Goal: Communication & Community: Connect with others

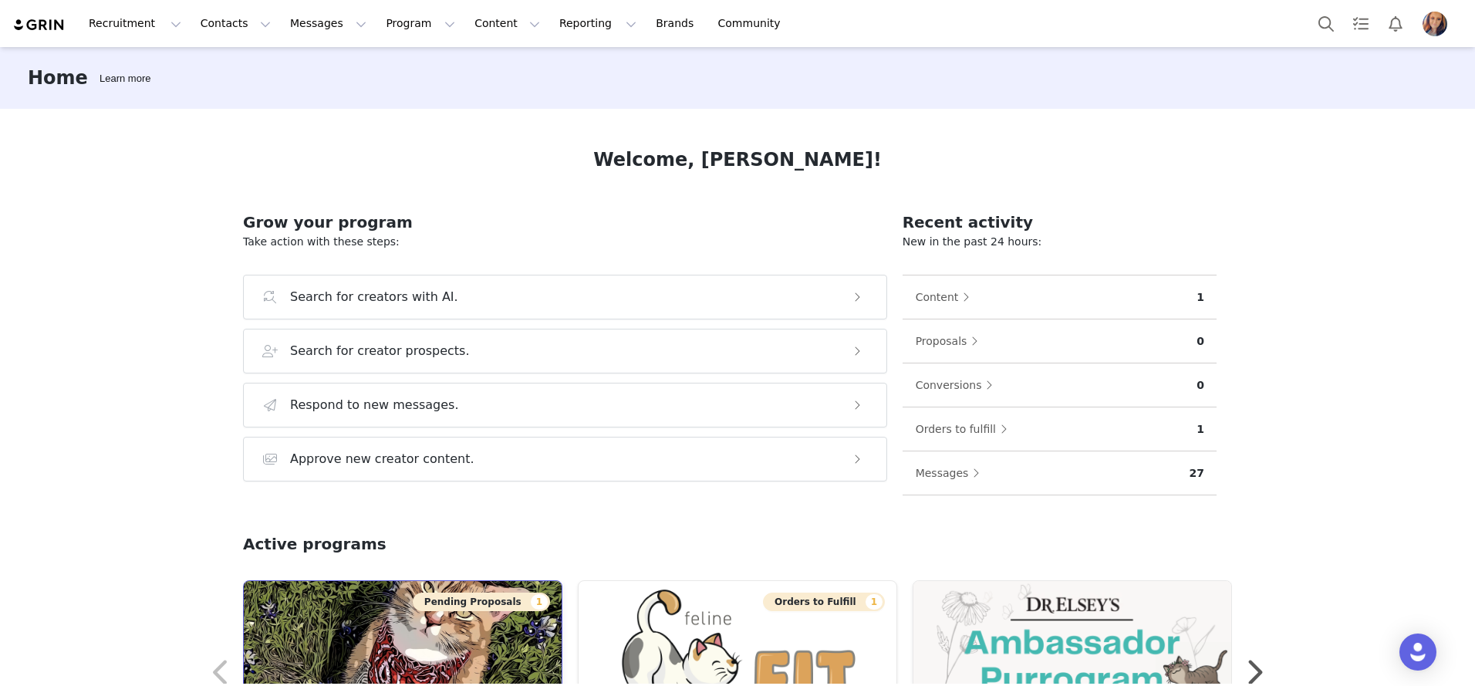
click at [386, 629] on img at bounding box center [403, 642] width 318 height 123
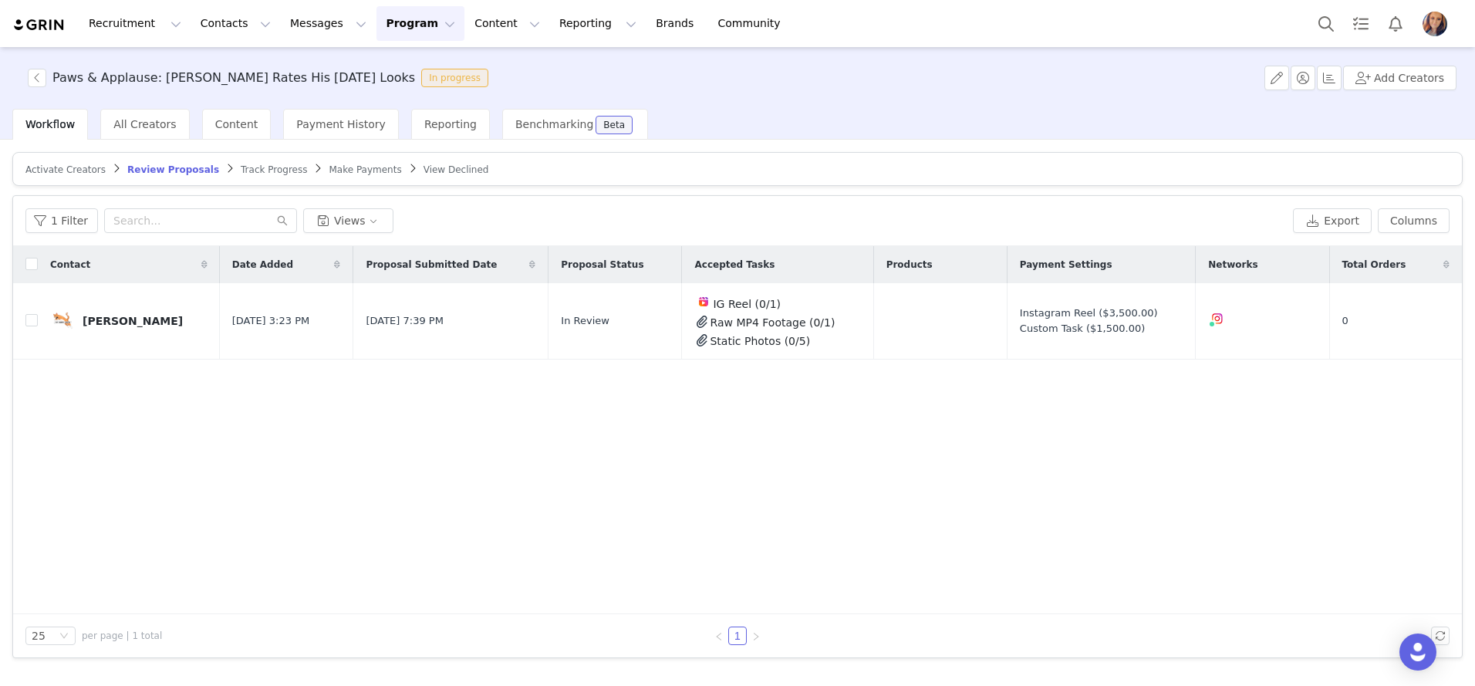
click at [184, 169] on span "Review Proposals" at bounding box center [173, 169] width 92 height 11
click at [1323, 318] on button "button" at bounding box center [1317, 321] width 19 height 19
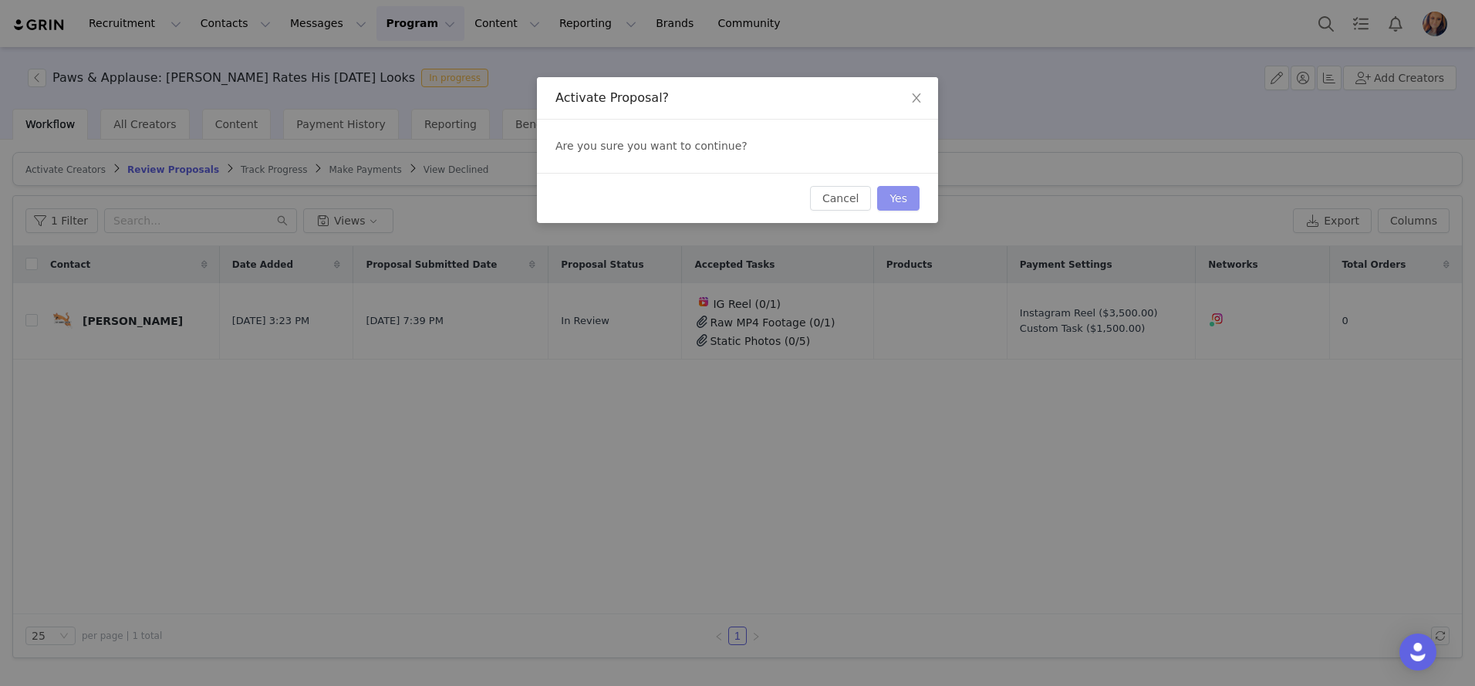
click at [900, 202] on button "Yes" at bounding box center [898, 198] width 42 height 25
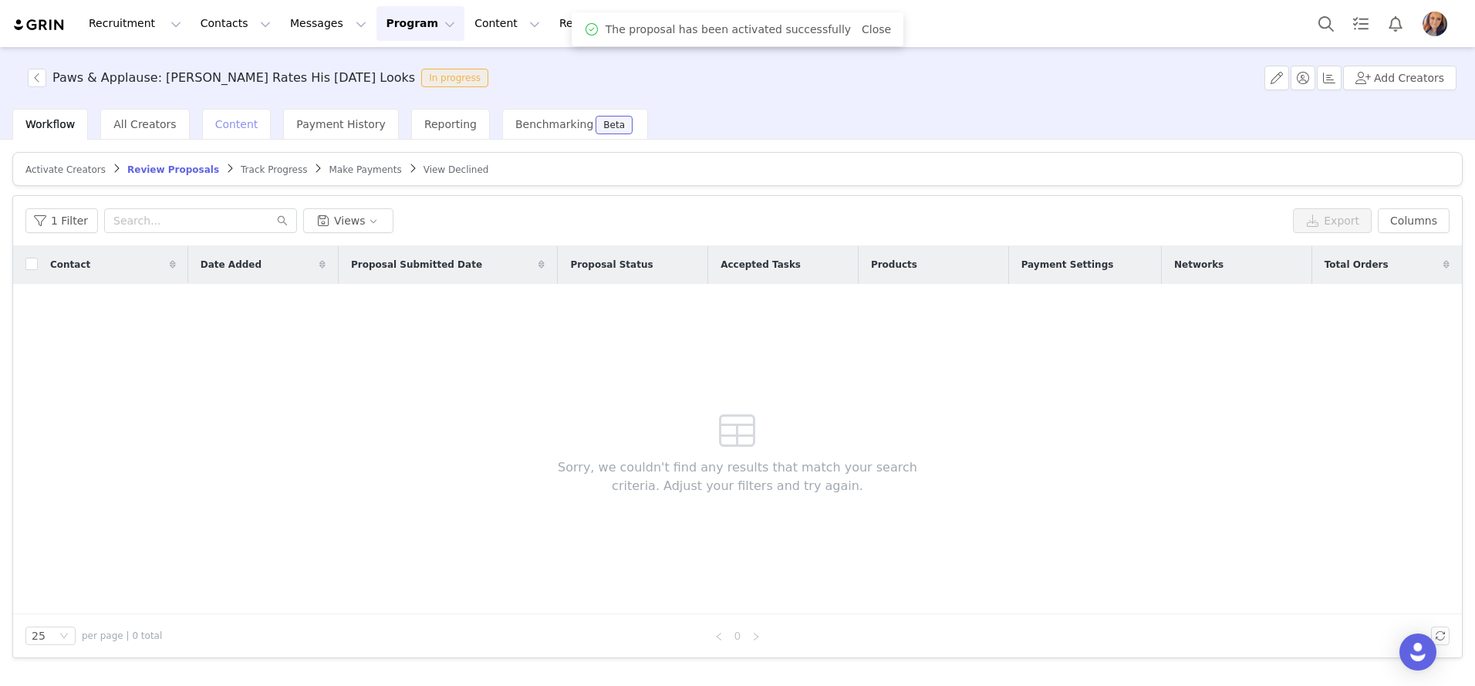
click at [220, 122] on span "Content" at bounding box center [236, 124] width 43 height 12
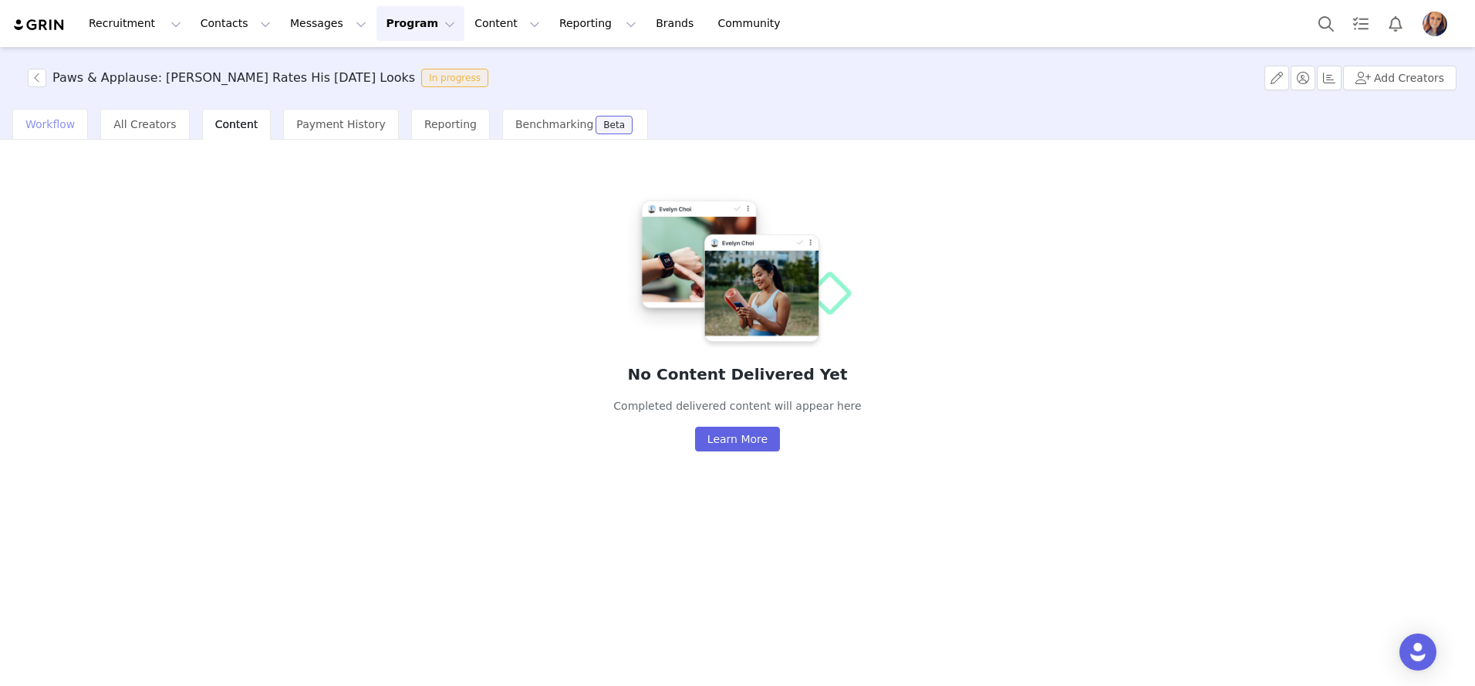
click at [69, 122] on span "Workflow" at bounding box center [49, 124] width 49 height 12
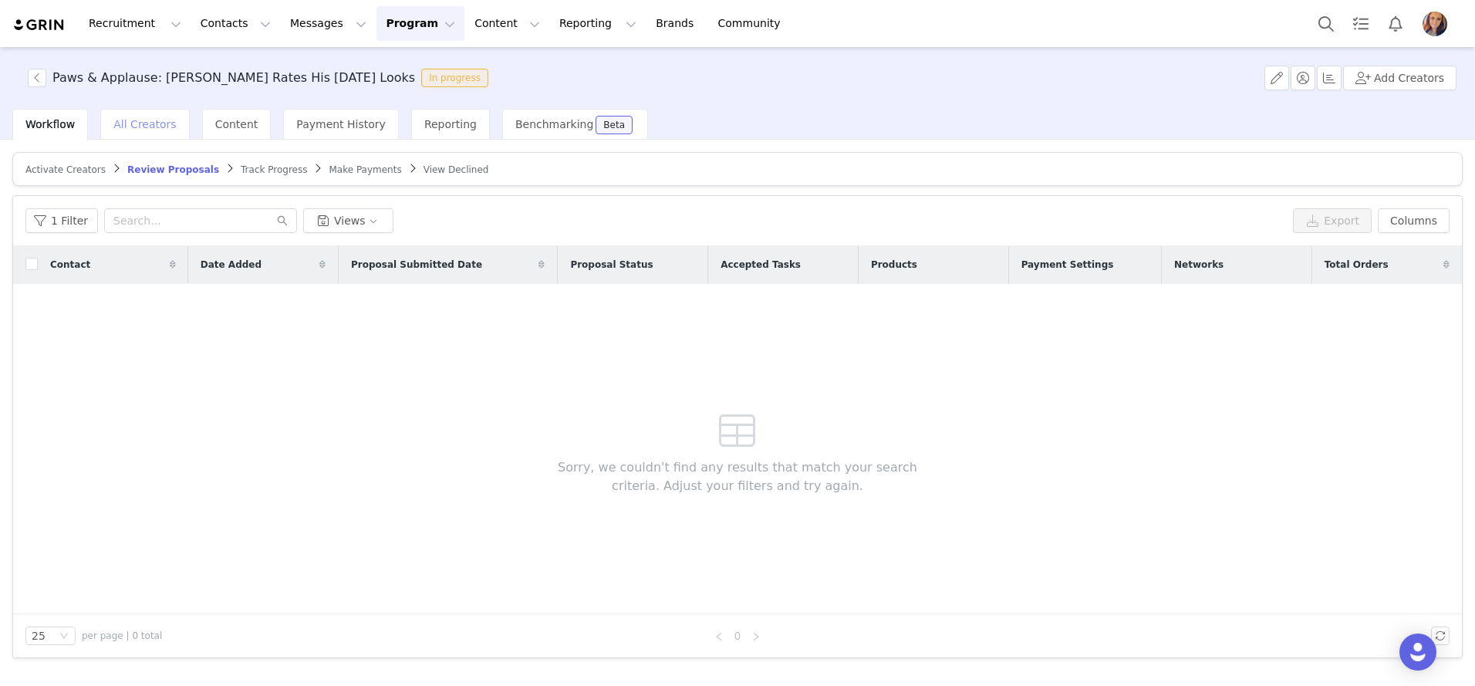
click at [123, 123] on span "All Creators" at bounding box center [144, 124] width 63 height 12
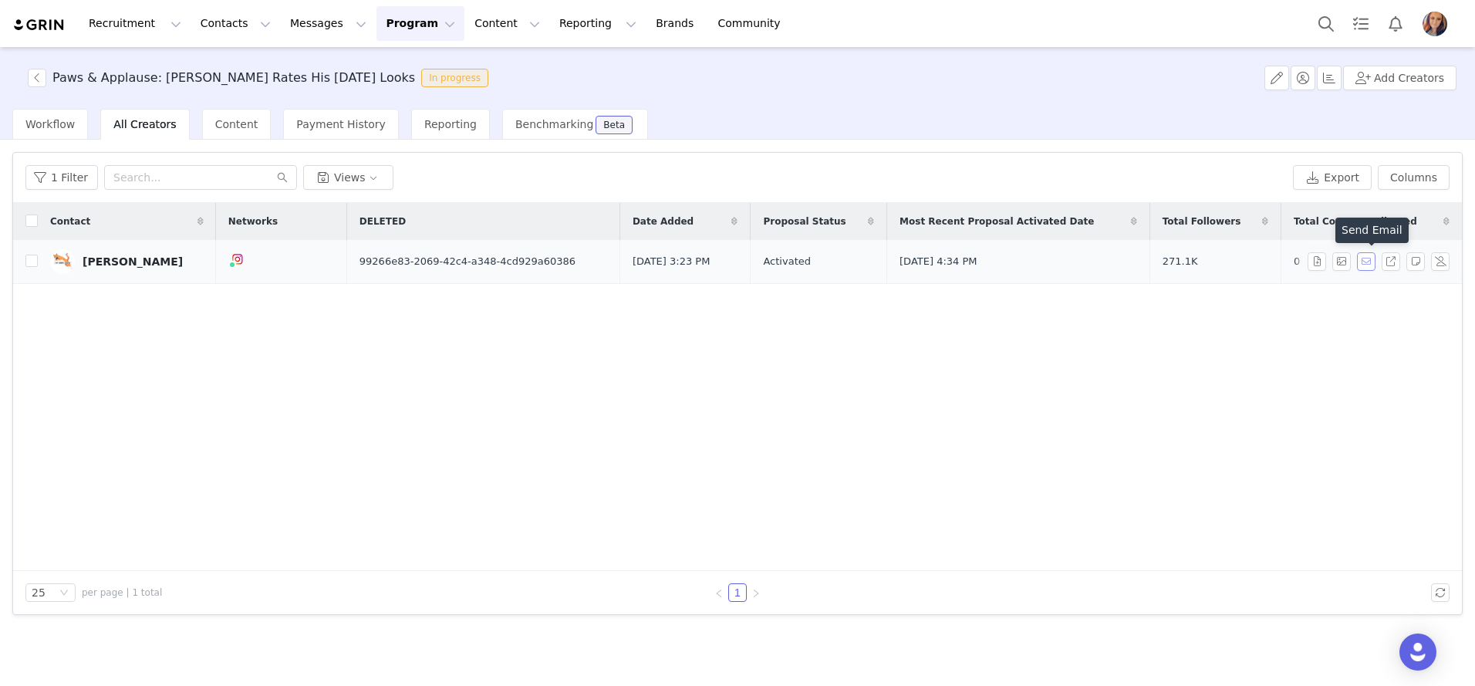
click at [1370, 264] on button "button" at bounding box center [1366, 261] width 19 height 19
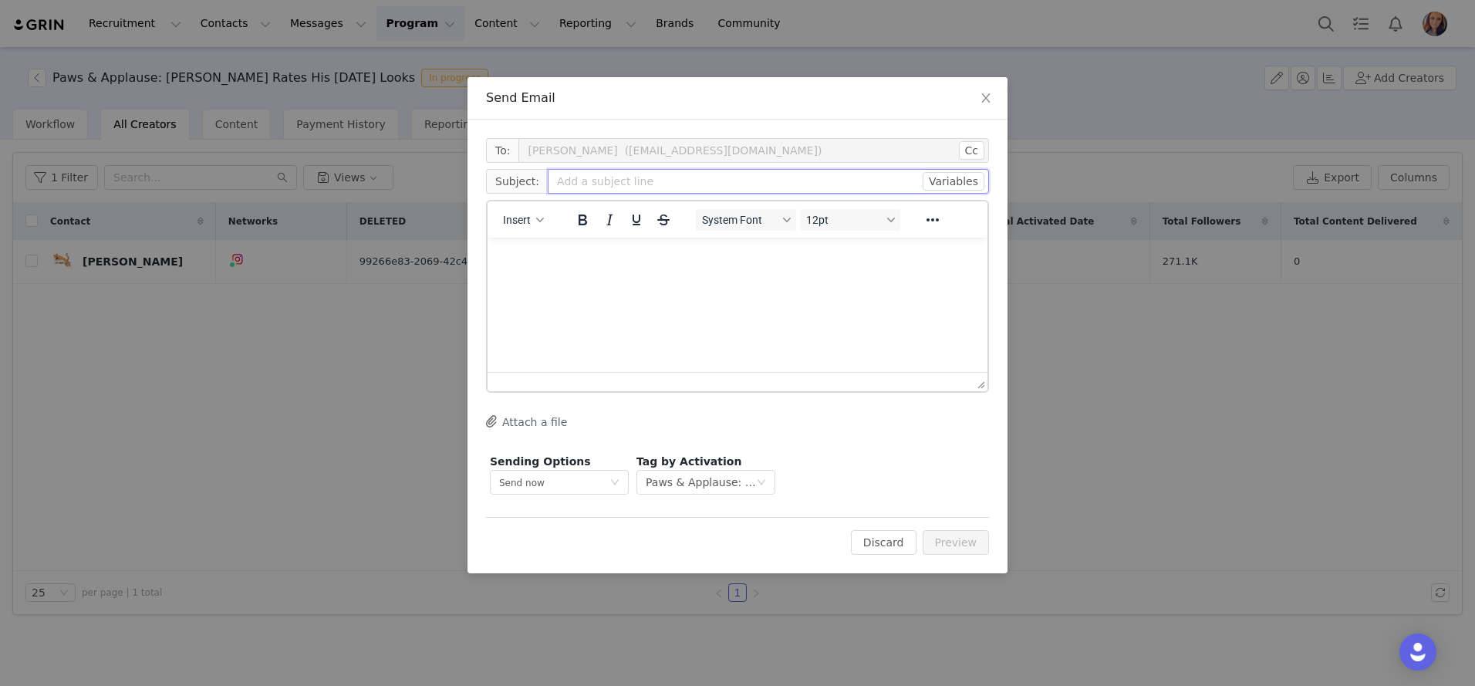
click at [610, 179] on input "text" at bounding box center [768, 181] width 441 height 25
type input "Proposal Accepted"
click at [563, 259] on p "Rich Text Area. Press ALT-0 for help." at bounding box center [737, 258] width 475 height 17
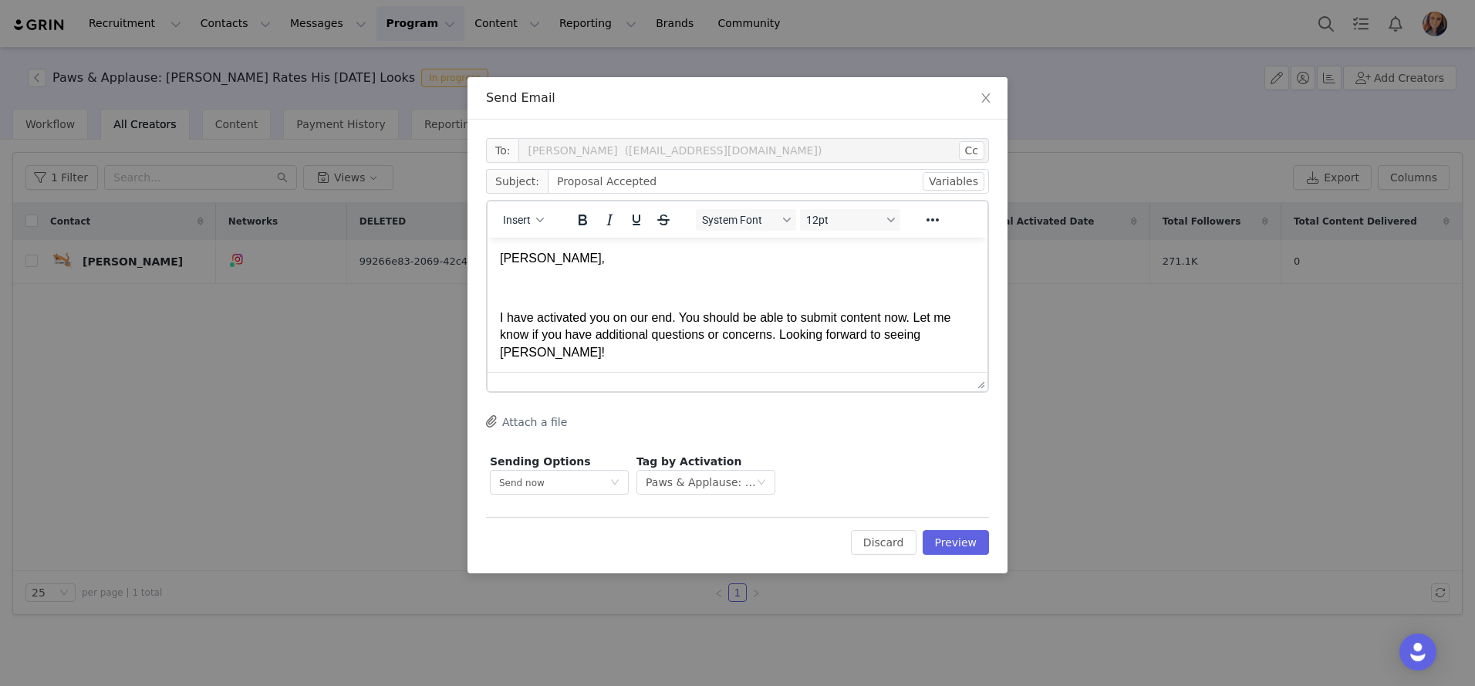
click at [500, 301] on body "[PERSON_NAME], I have activated you on our end. You should be able to submit co…" at bounding box center [737, 305] width 475 height 111
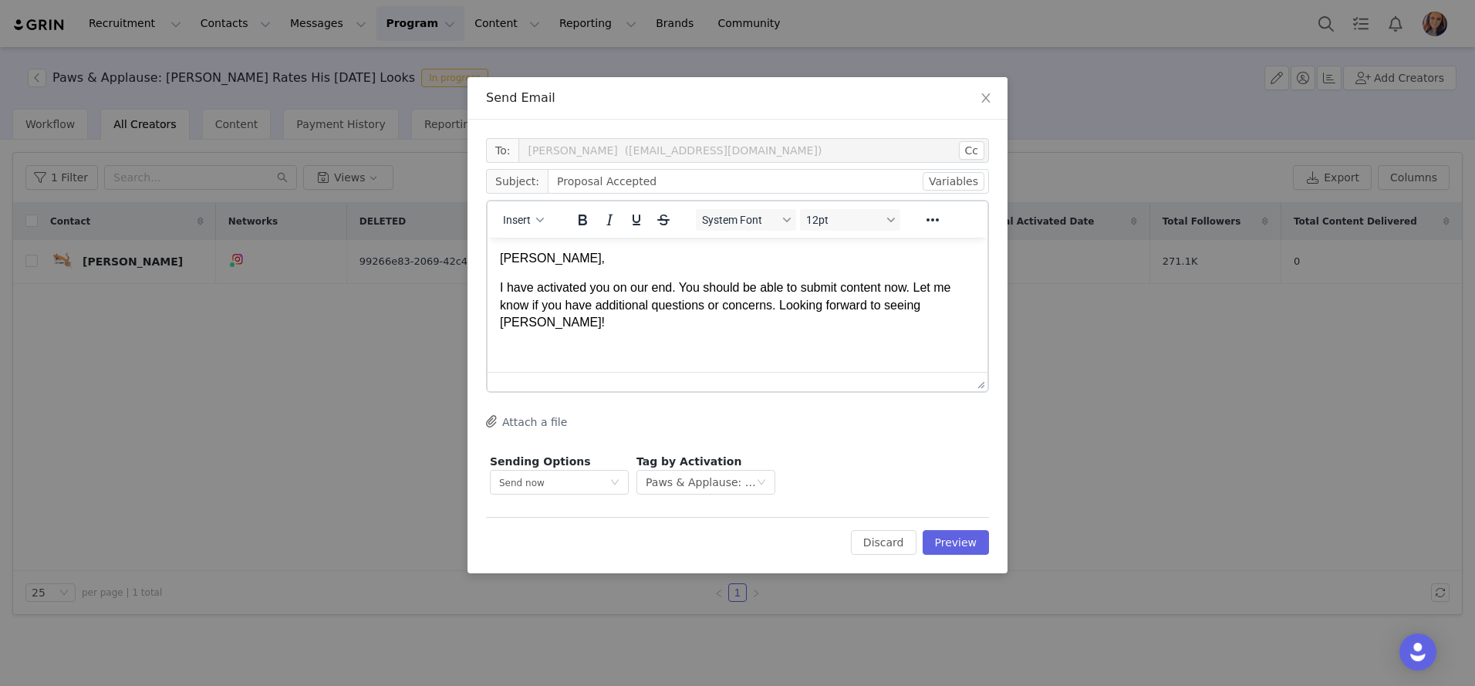
click at [549, 319] on p "I have activated you on our end. You should be able to submit content now. Let …" at bounding box center [737, 305] width 475 height 52
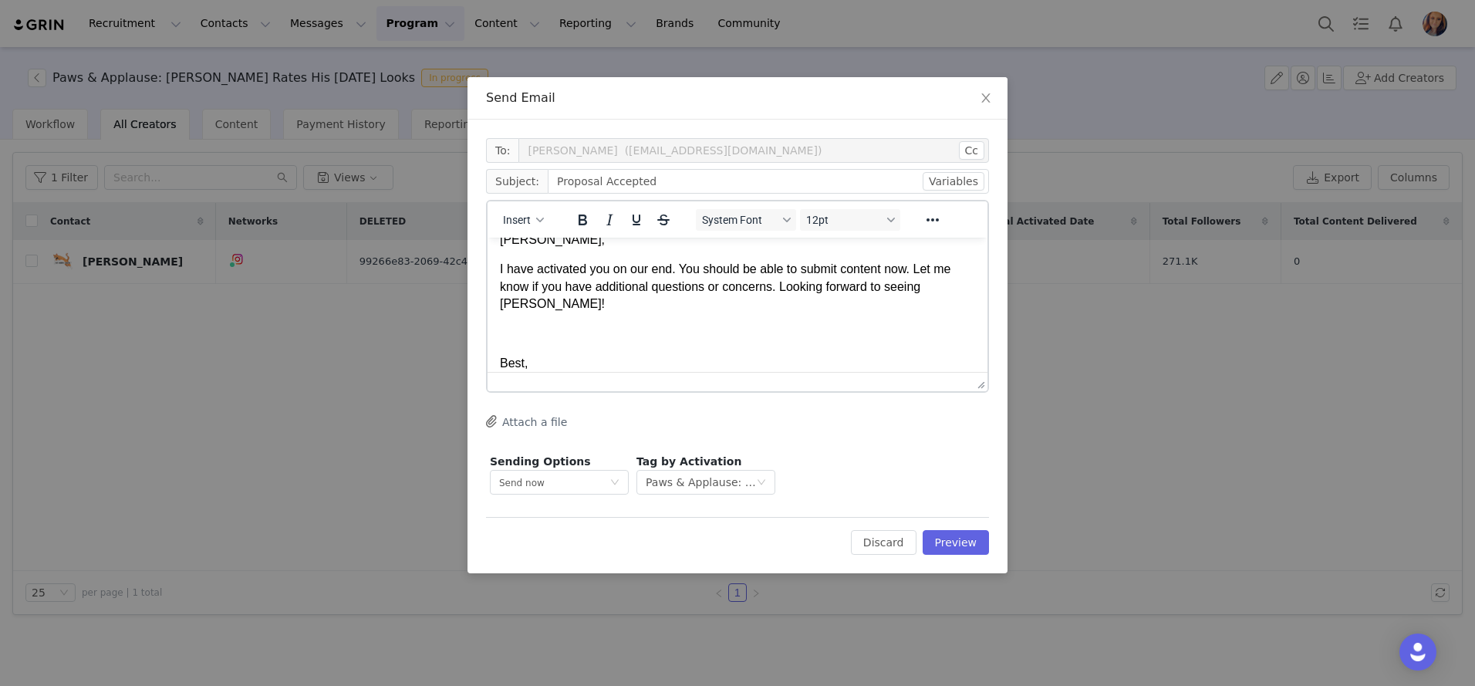
scroll to position [49, 0]
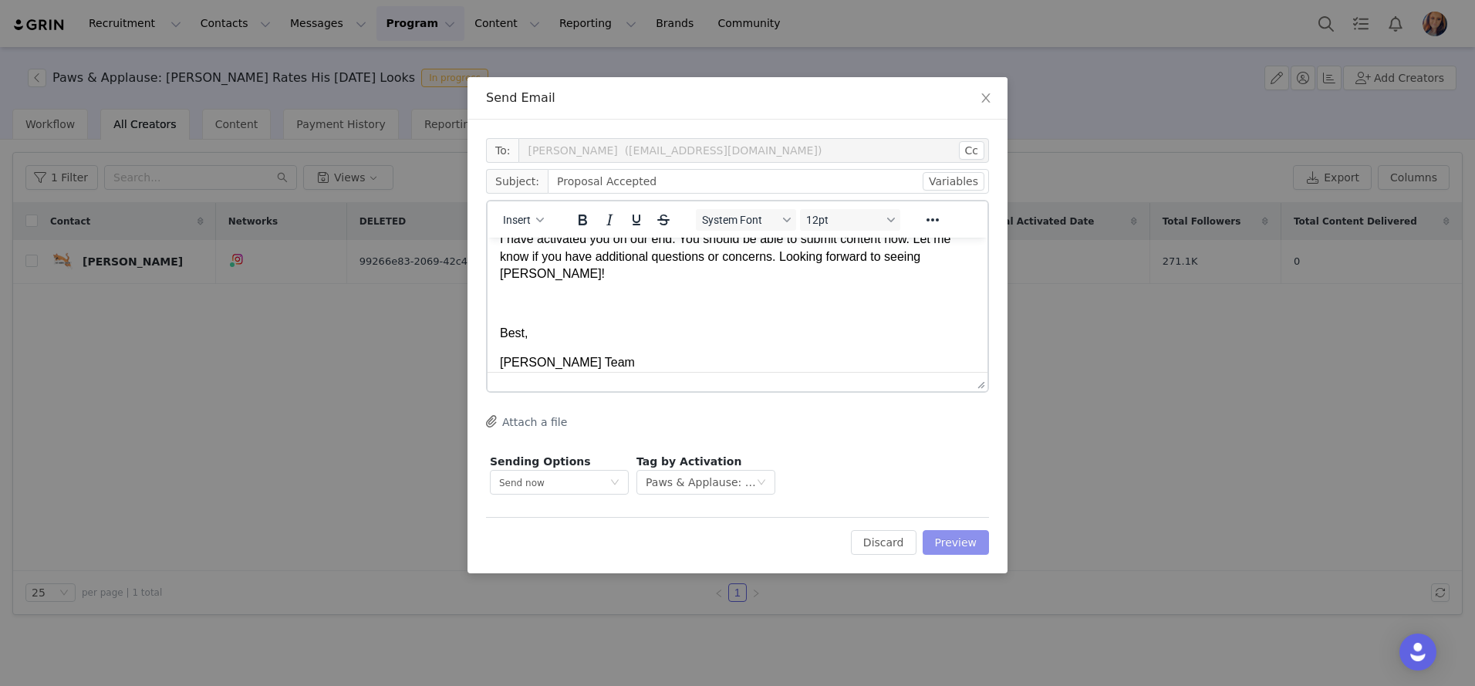
click at [952, 540] on button "Preview" at bounding box center [956, 542] width 67 height 25
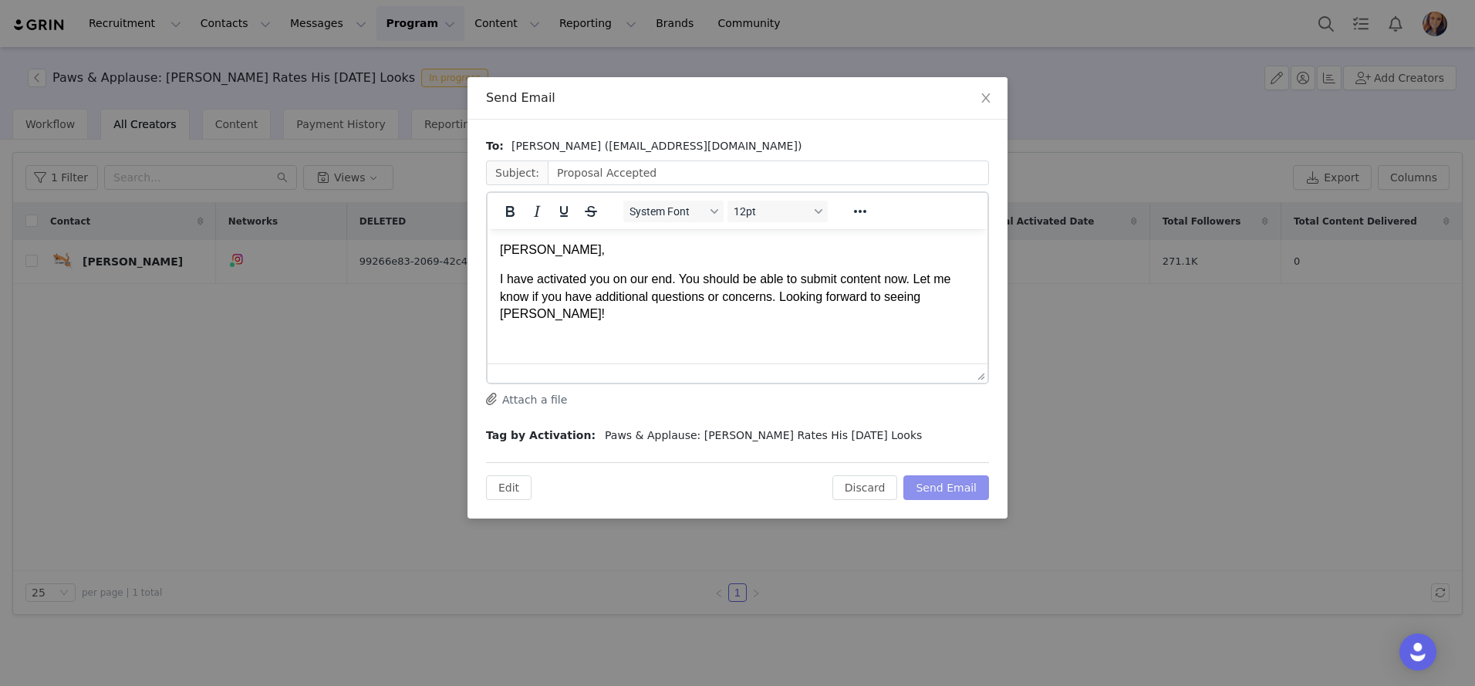
scroll to position [61, 0]
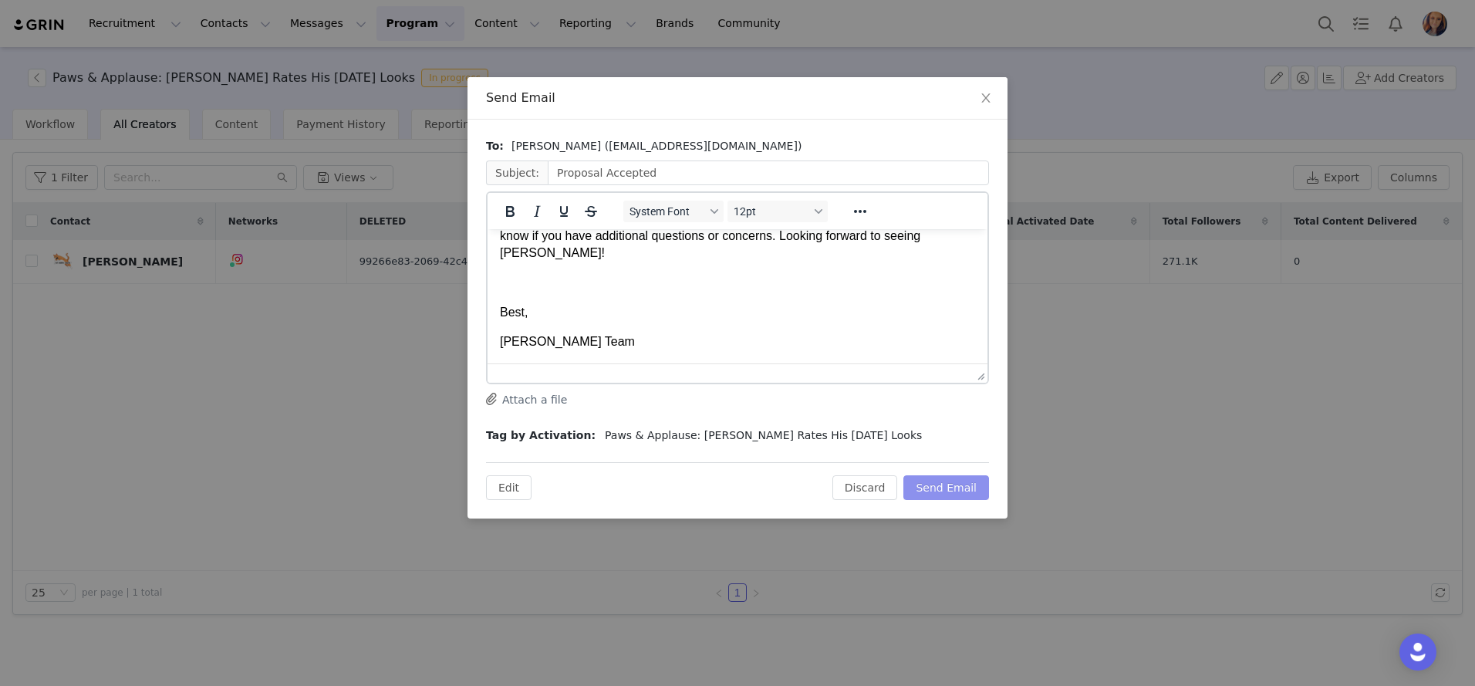
click at [937, 486] on button "Send Email" at bounding box center [947, 487] width 86 height 25
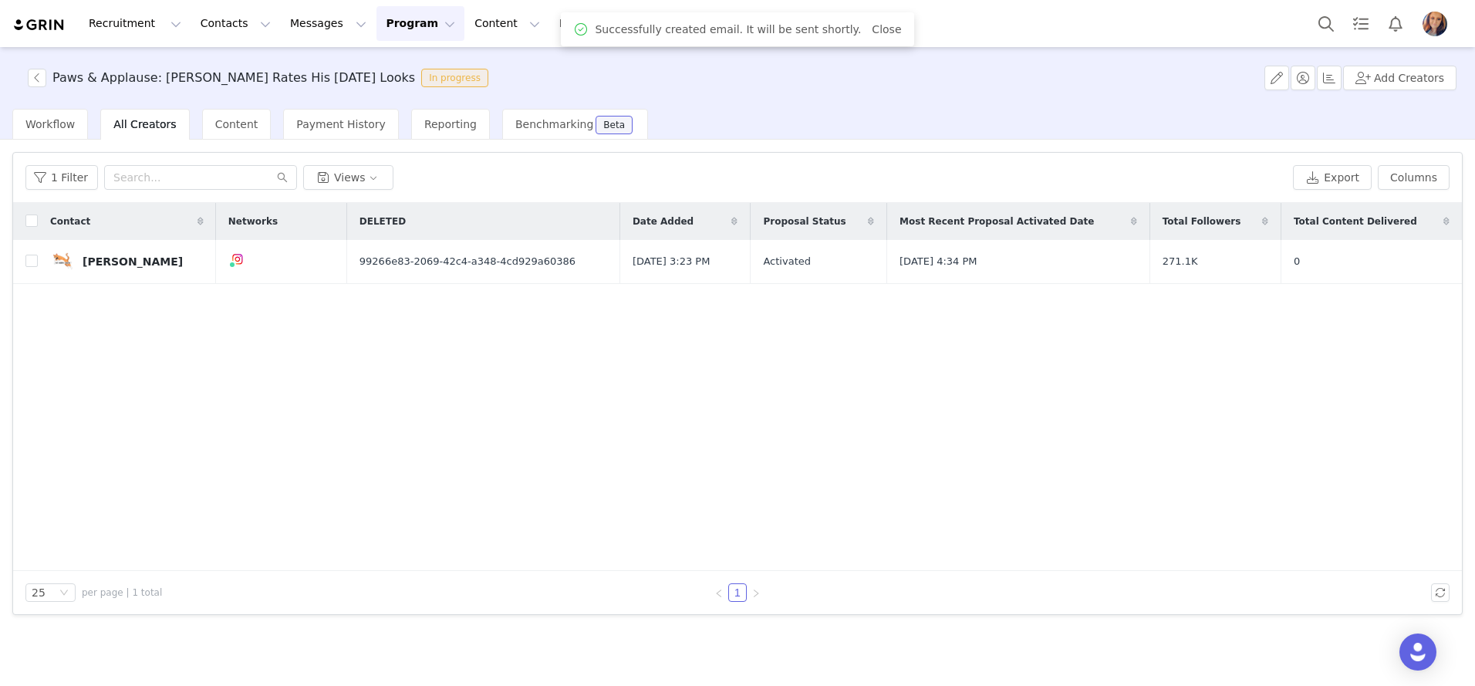
scroll to position [0, 0]
